Goal: Navigation & Orientation: Find specific page/section

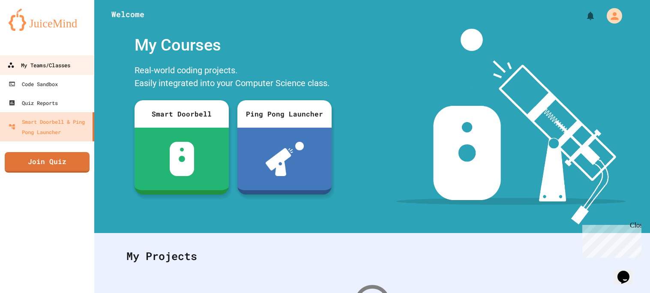
click at [29, 63] on div "My Teams/Classes" at bounding box center [38, 65] width 63 height 11
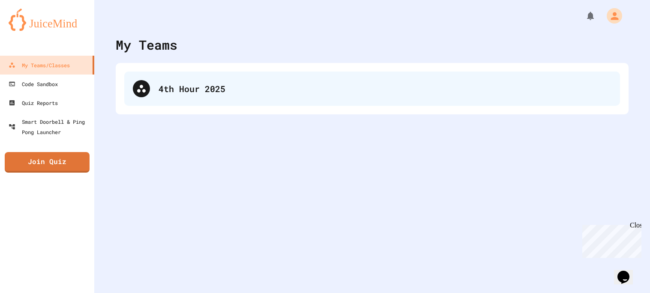
click at [298, 75] on div "4th Hour 2025" at bounding box center [372, 89] width 496 height 34
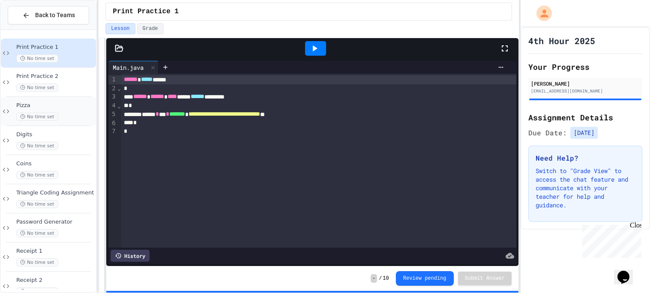
scroll to position [75, 0]
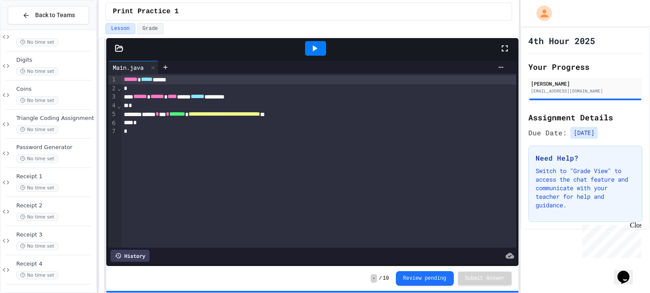
click at [35, 226] on div at bounding box center [48, 226] width 85 height 0
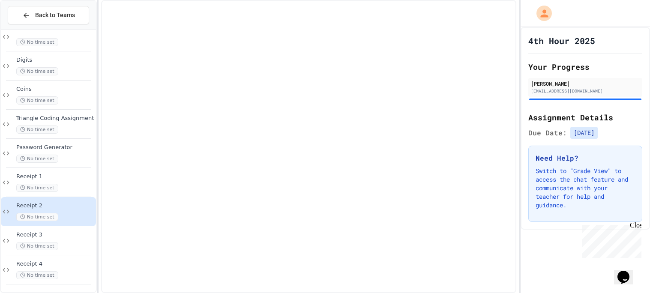
scroll to position [64, 0]
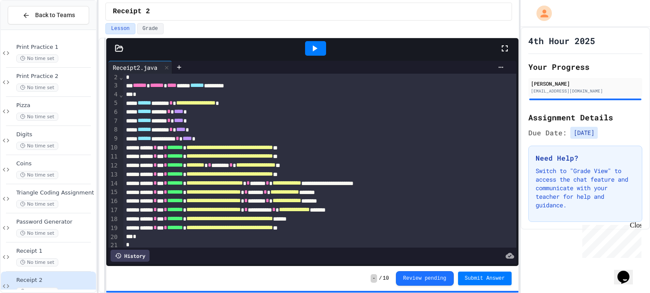
scroll to position [15, 0]
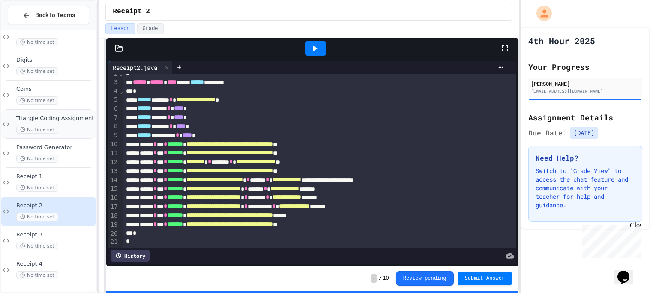
click at [70, 187] on div "No time set" at bounding box center [55, 188] width 78 height 8
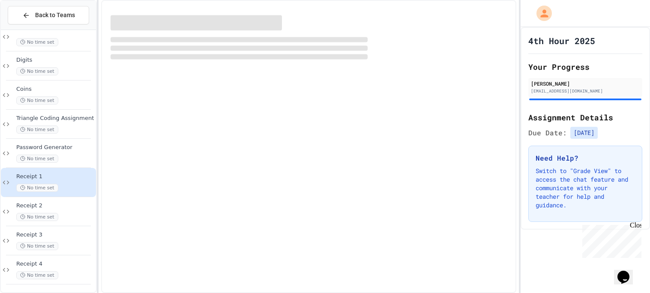
scroll to position [64, 0]
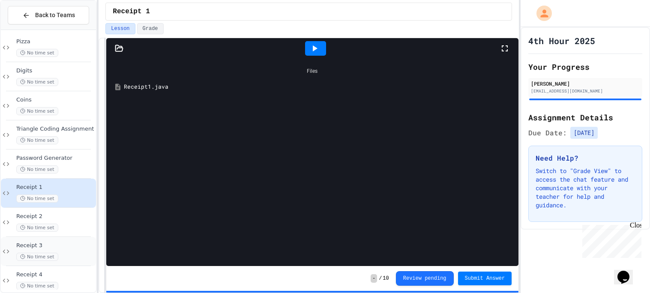
click at [62, 245] on span "Receipt 3" at bounding box center [55, 245] width 78 height 7
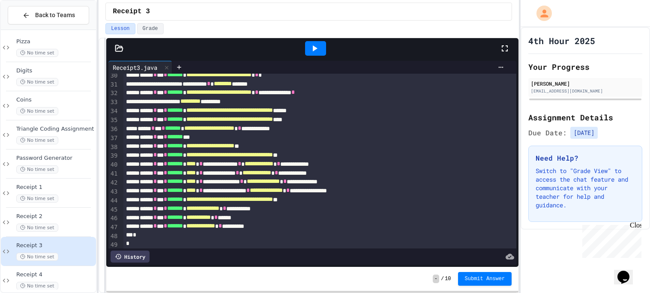
scroll to position [270, 0]
